Goal: Find specific page/section: Find specific page/section

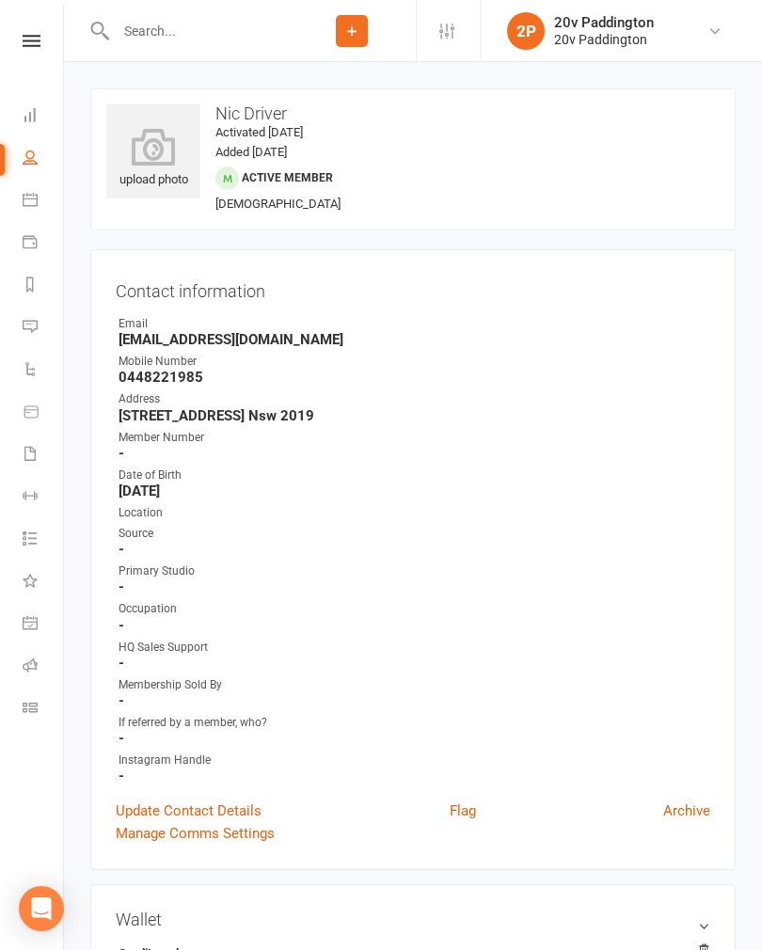
scroll to position [2972, 0]
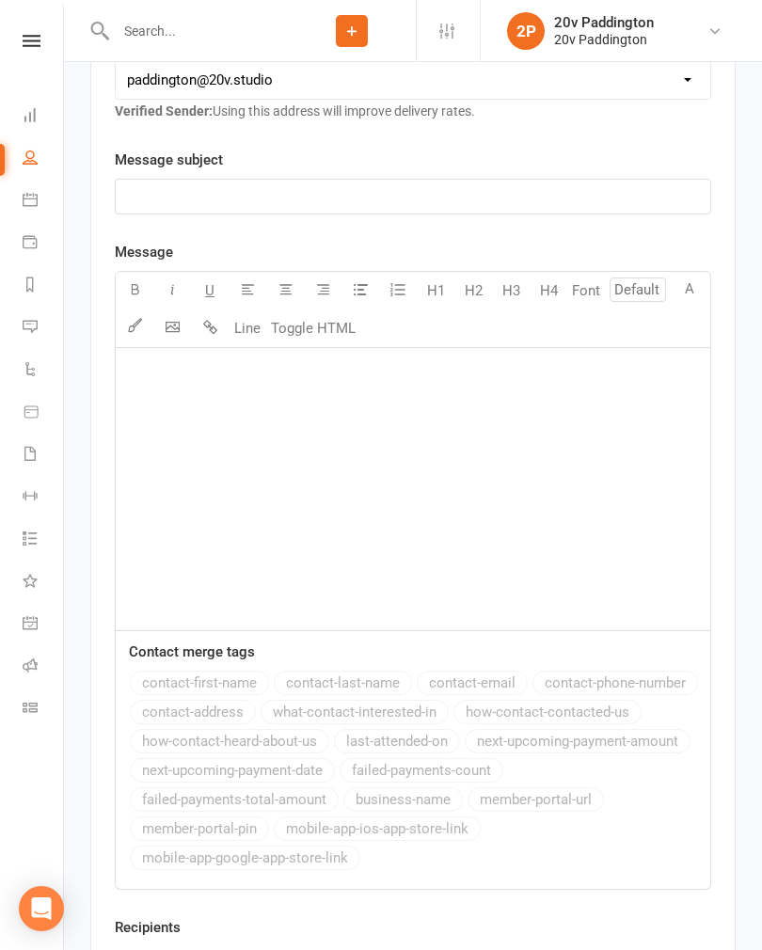
click at [34, 326] on icon at bounding box center [30, 326] width 15 height 15
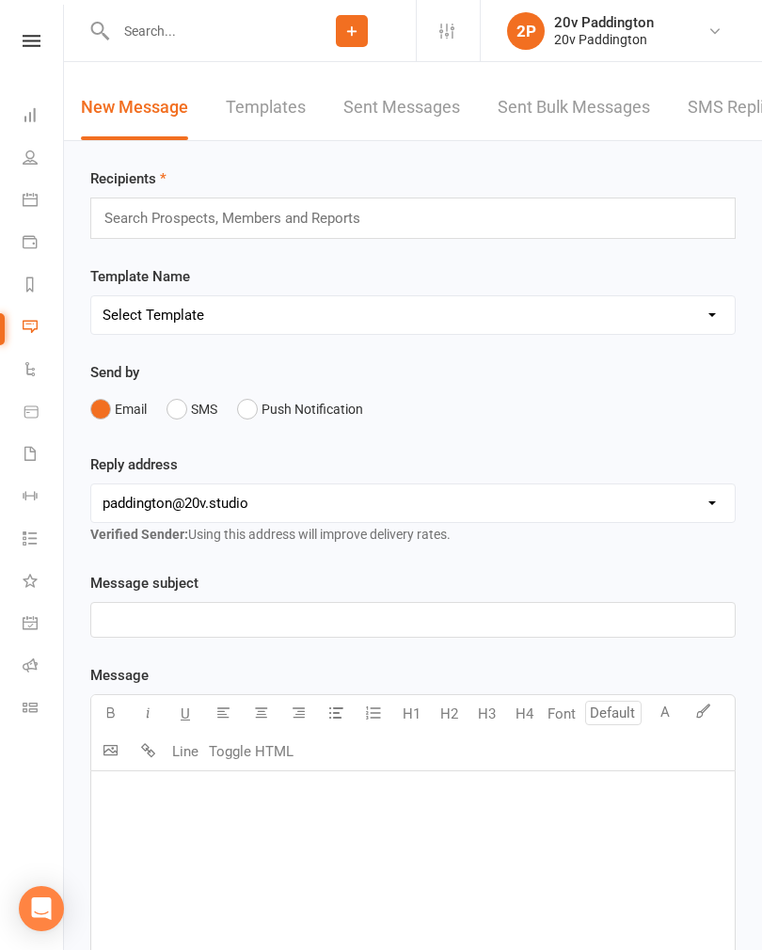
click at [759, 106] on link "SMS Replies 10" at bounding box center [748, 107] width 122 height 65
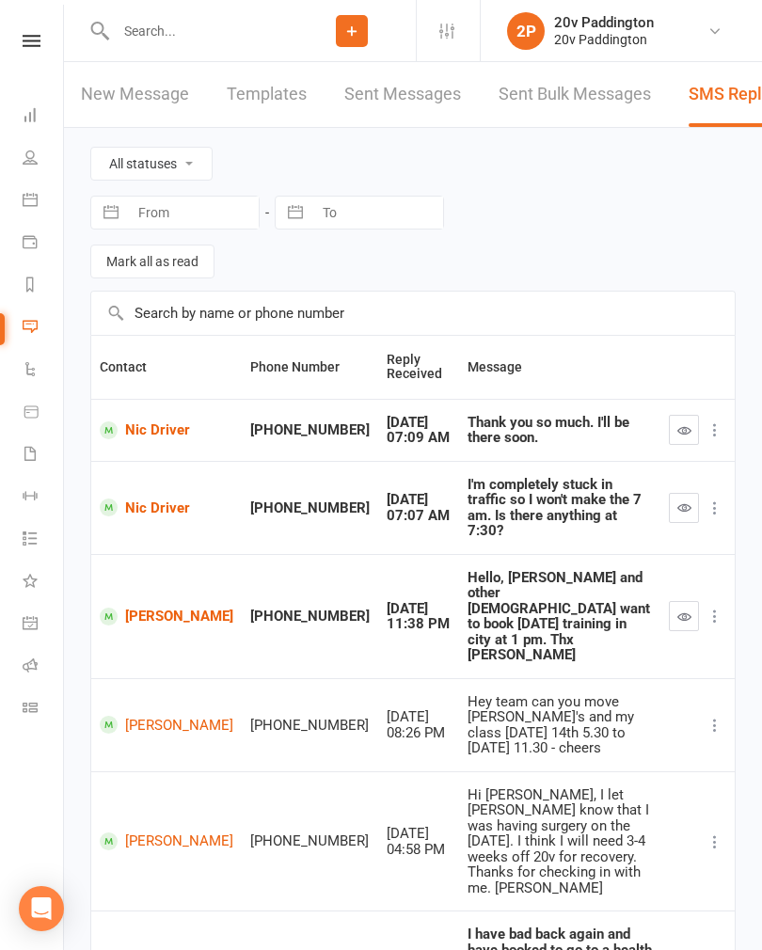
click at [221, 22] on input "text" at bounding box center [199, 31] width 178 height 26
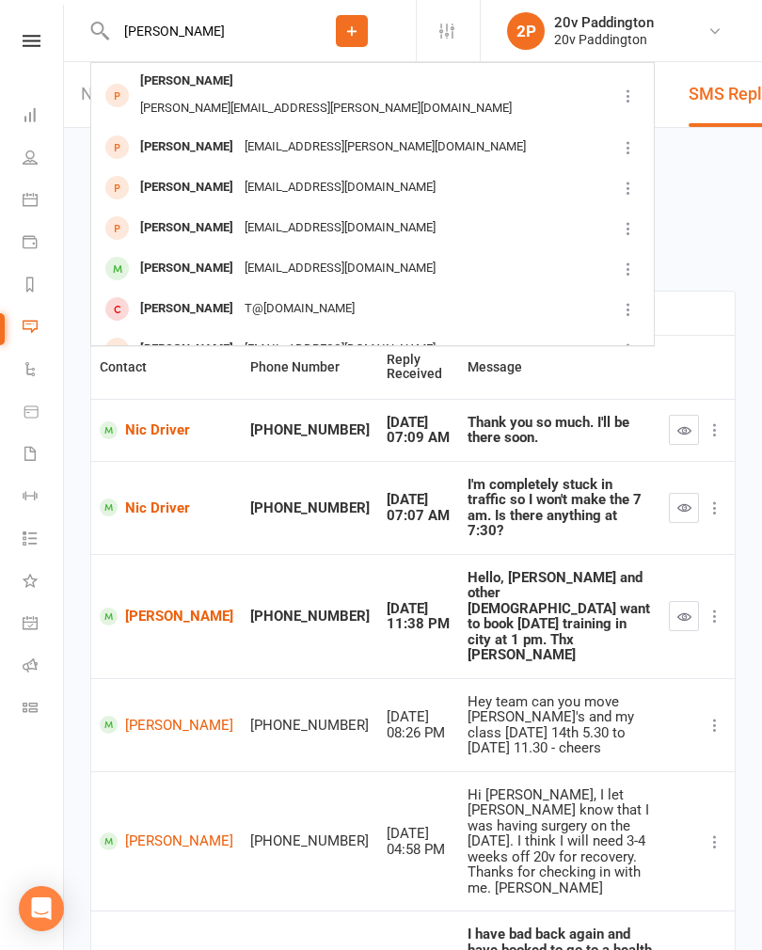
type input "[PERSON_NAME]"
click at [171, 255] on div "[PERSON_NAME]" at bounding box center [186, 268] width 104 height 27
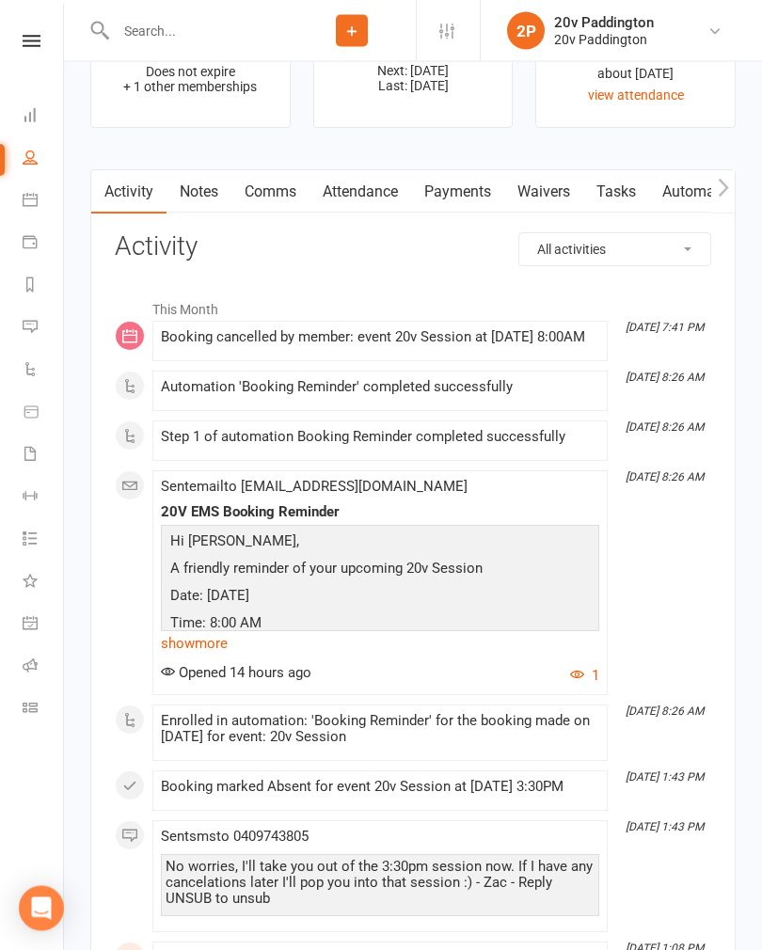
scroll to position [2613, 0]
